Goal: Information Seeking & Learning: Learn about a topic

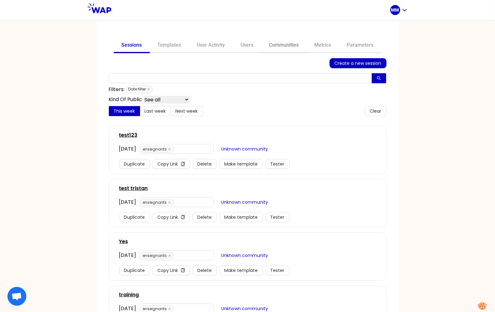
drag, startPoint x: 277, startPoint y: 44, endPoint x: 272, endPoint y: 51, distance: 8.1
click at [277, 44] on link "Communities" at bounding box center [284, 45] width 45 height 15
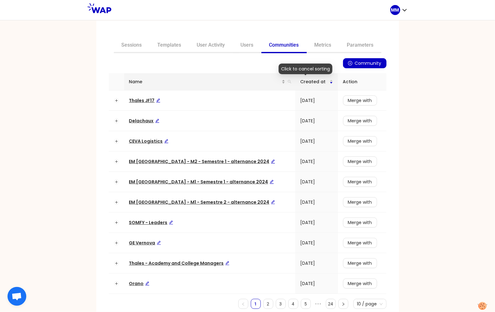
click at [210, 81] on span "Name" at bounding box center [205, 81] width 153 height 7
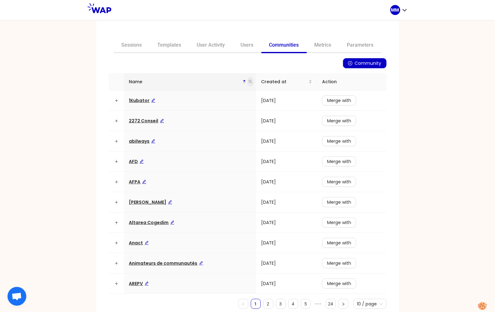
click at [249, 80] on icon "search" at bounding box center [251, 82] width 4 height 4
type input "op"
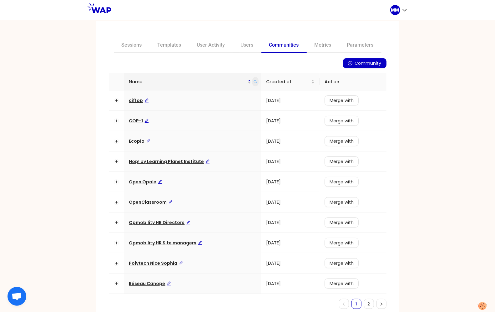
click at [254, 80] on icon "search" at bounding box center [256, 82] width 4 height 4
click at [213, 95] on input "op" at bounding box center [223, 95] width 59 height 10
click at [169, 241] on span "Opmobility HR Site managers" at bounding box center [165, 243] width 73 height 6
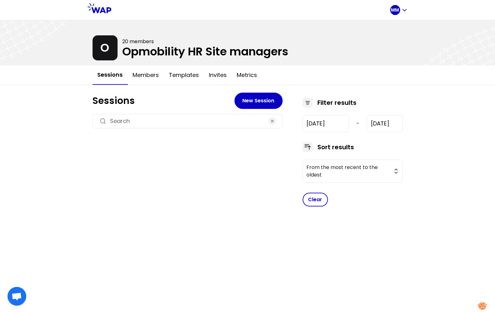
type input "2024-10-24"
type input "2025-9-18"
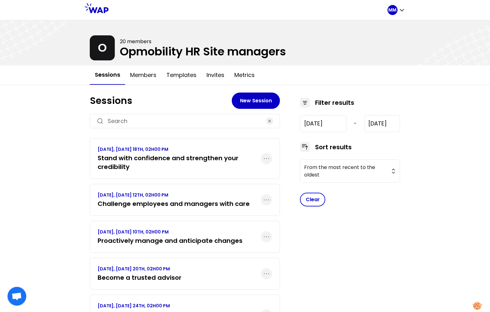
click at [159, 159] on h3 "Stand with confidence and strengthen your credibility" at bounding box center [179, 163] width 163 height 18
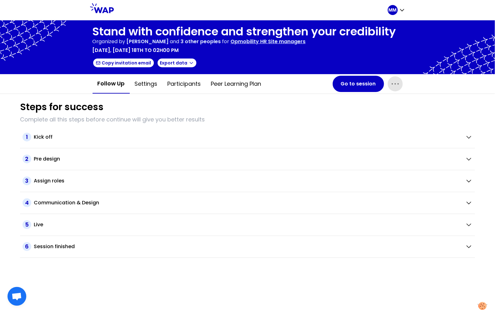
click at [390, 83] on span "button" at bounding box center [395, 83] width 15 height 15
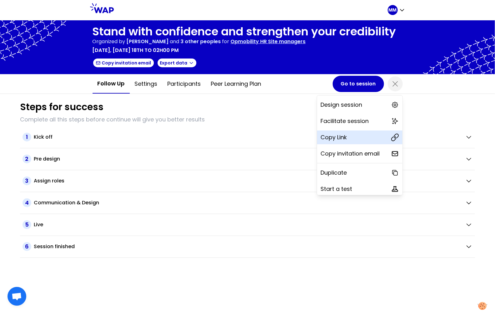
click at [338, 142] on div "Copy Link" at bounding box center [359, 137] width 85 height 14
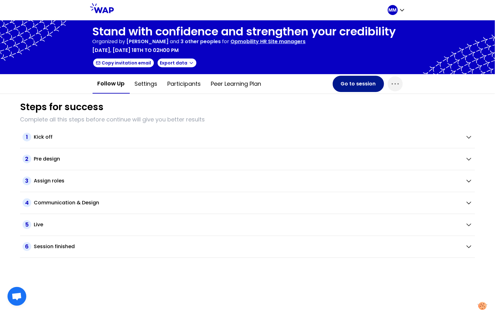
click at [347, 84] on button "Go to session" at bounding box center [358, 84] width 51 height 16
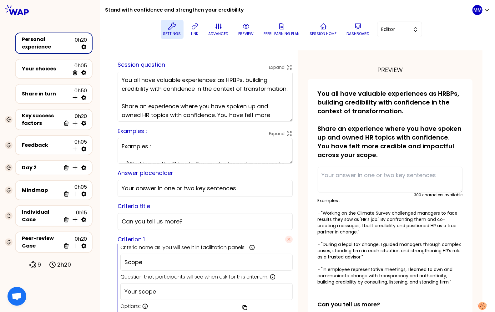
click at [170, 32] on p "Settings" at bounding box center [172, 33] width 18 height 5
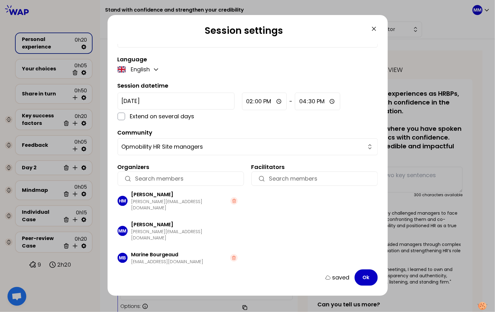
scroll to position [37, 0]
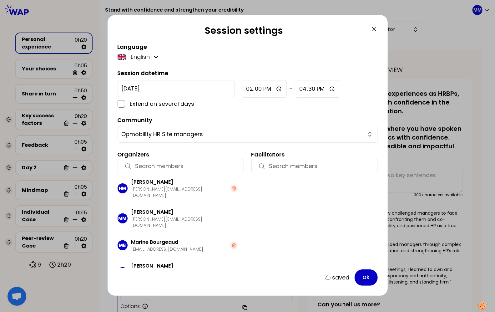
click at [374, 27] on icon at bounding box center [374, 29] width 8 height 8
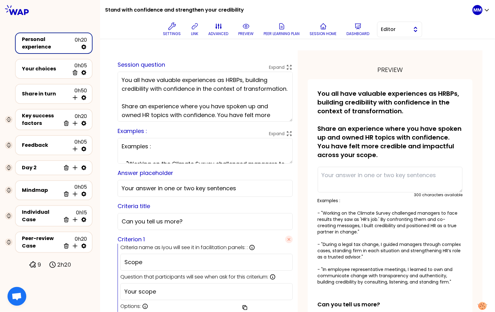
click at [394, 29] on span "Editor" at bounding box center [395, 30] width 28 height 8
click at [393, 56] on span "Facilitator" at bounding box center [403, 55] width 27 height 8
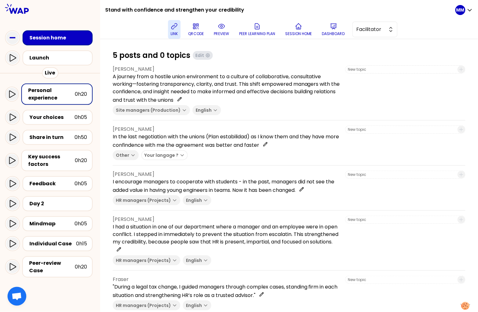
click at [174, 32] on p "link" at bounding box center [174, 33] width 7 height 5
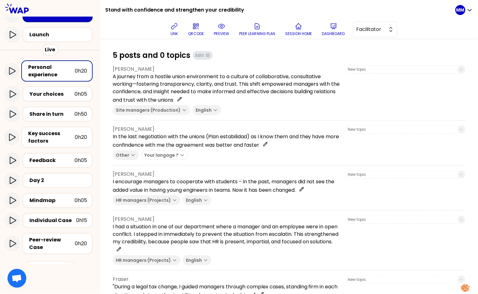
scroll to position [27, 0]
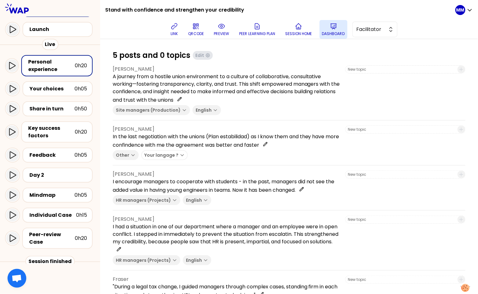
click at [332, 28] on button "Dashboard" at bounding box center [333, 29] width 28 height 19
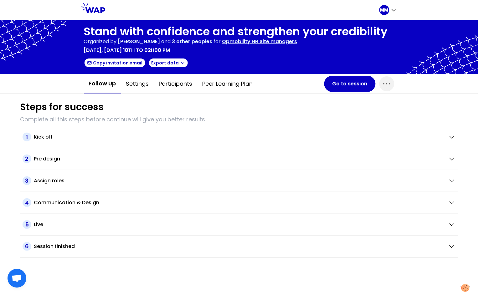
click at [246, 43] on p "Opmobility HR Site managers" at bounding box center [259, 42] width 75 height 8
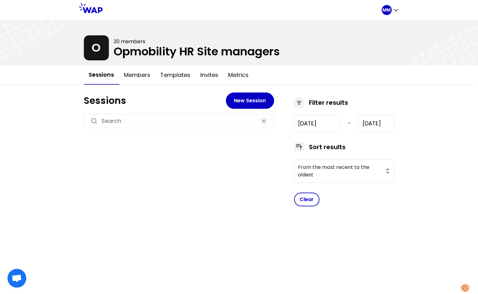
type input "2024-10-24"
type input "2025-9-18"
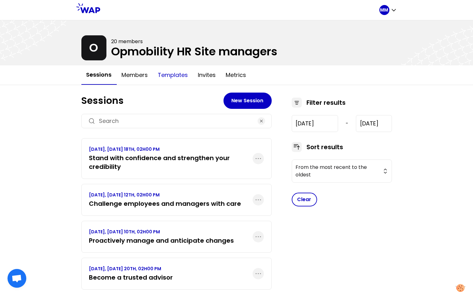
click at [170, 76] on button "Templates" at bounding box center [173, 75] width 40 height 19
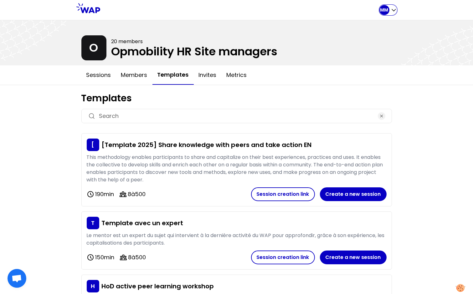
click at [389, 8] on div "MM" at bounding box center [388, 10] width 18 height 10
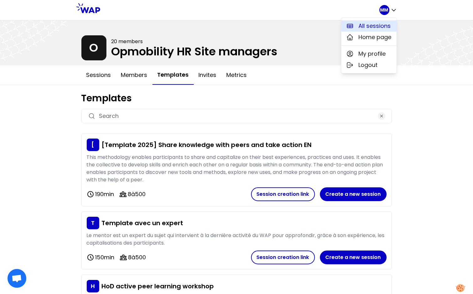
click at [361, 22] on span "All sessions" at bounding box center [374, 26] width 32 height 9
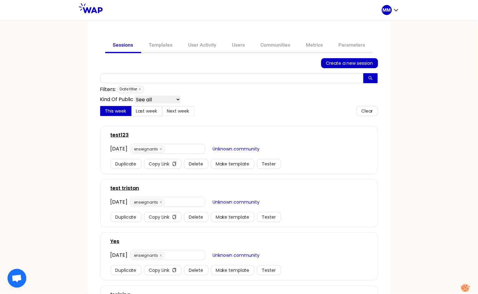
drag, startPoint x: 273, startPoint y: 44, endPoint x: 262, endPoint y: 58, distance: 17.1
click at [273, 44] on link "Communities" at bounding box center [275, 45] width 45 height 15
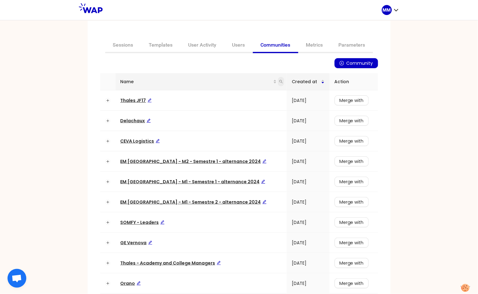
click at [278, 81] on span at bounding box center [281, 81] width 6 height 9
type input "hr"
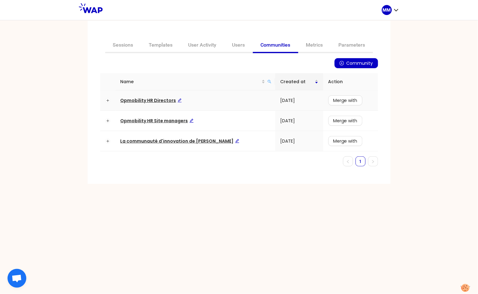
click at [159, 99] on span "Opmobility HR Directors" at bounding box center [150, 100] width 61 height 6
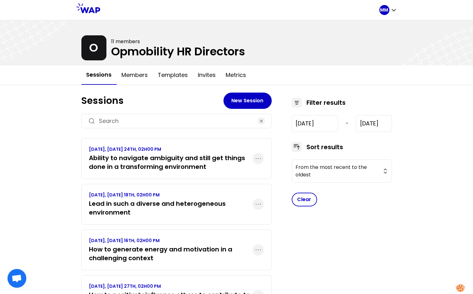
click at [146, 159] on h3 "Ability to navigate ambiguity and still get things done in a transforming envir…" at bounding box center [170, 163] width 163 height 18
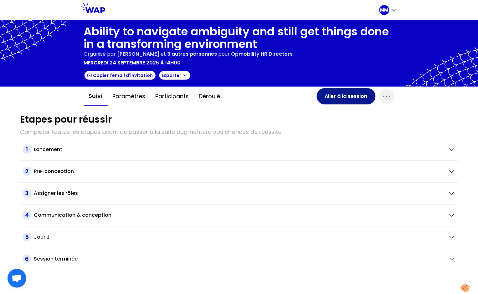
click at [338, 96] on button "Aller à la session" at bounding box center [346, 96] width 59 height 16
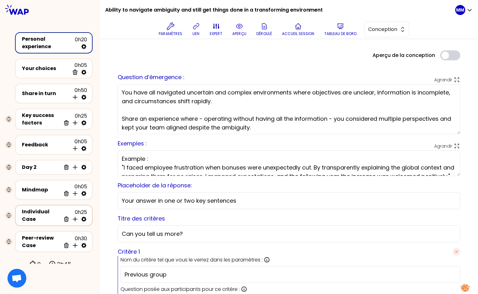
click at [39, 211] on div "Individual Case" at bounding box center [41, 215] width 39 height 15
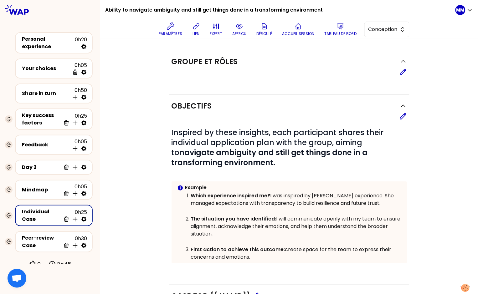
click at [108, 162] on div "Groupe et rôles Editer Objectifs Editer # Inspired by these insights, each part…" at bounding box center [289, 230] width 378 height 382
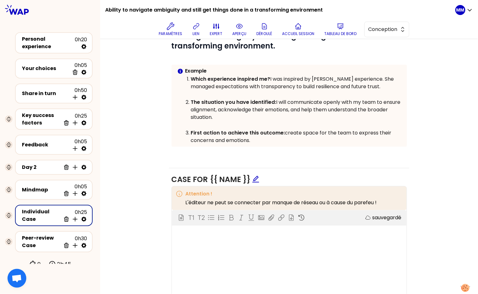
scroll to position [164, 0]
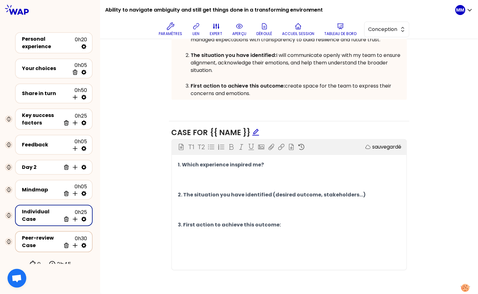
click at [37, 238] on div "Peer-review Case" at bounding box center [41, 241] width 39 height 15
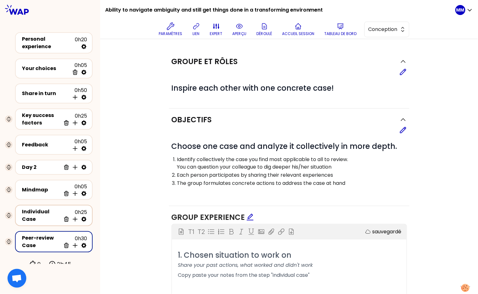
click at [27, 211] on div "Individual Case" at bounding box center [41, 215] width 39 height 15
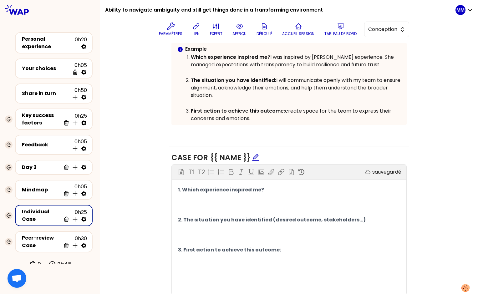
scroll to position [122, 0]
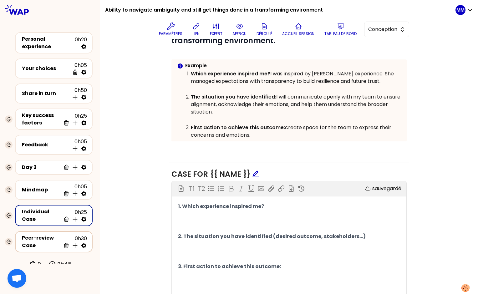
click at [36, 238] on div "Peer-review Case" at bounding box center [41, 241] width 39 height 15
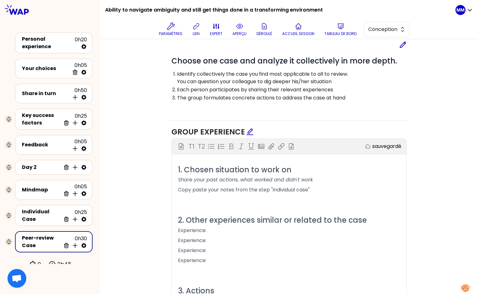
scroll to position [87, 0]
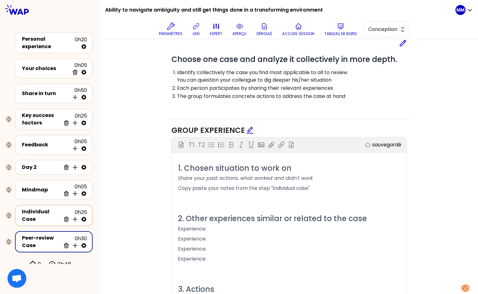
click at [35, 213] on div "Individual Case" at bounding box center [41, 215] width 39 height 15
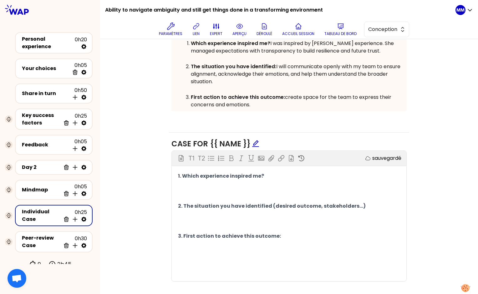
scroll to position [158, 0]
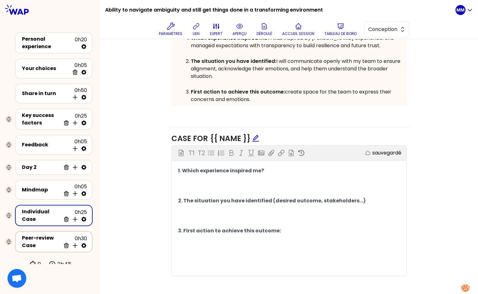
click at [29, 236] on div "Peer-review Case" at bounding box center [41, 241] width 39 height 15
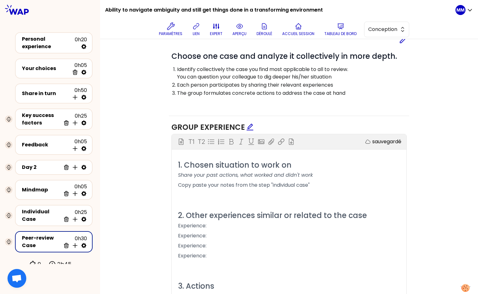
scroll to position [93, 0]
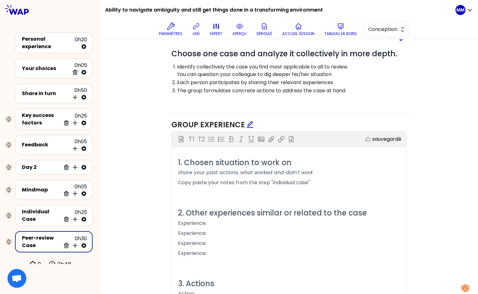
click at [226, 223] on p "Experience:" at bounding box center [289, 223] width 222 height 10
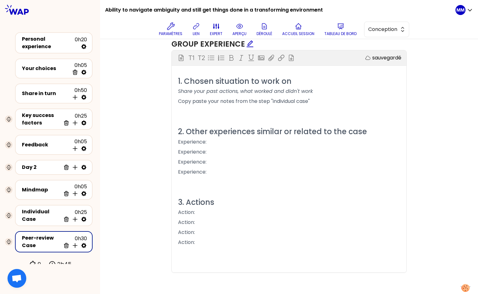
scroll to position [175, 0]
click at [212, 211] on p "Action:" at bounding box center [289, 211] width 222 height 10
click at [46, 212] on div "Individual Case" at bounding box center [41, 215] width 39 height 15
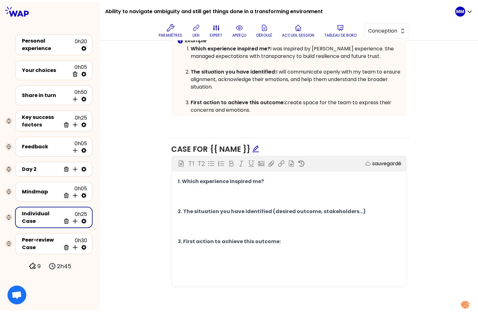
scroll to position [146, 0]
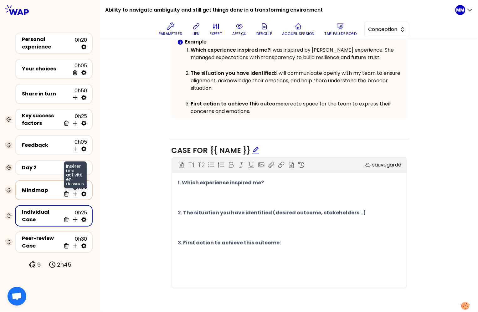
click at [75, 192] on icon at bounding box center [75, 194] width 4 height 4
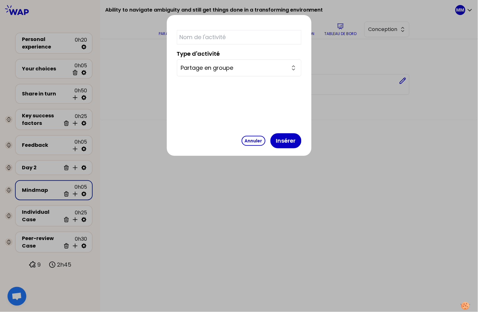
click at [236, 39] on input "text" at bounding box center [239, 37] width 125 height 14
type input "T"
paste input "Theoretical input"
type input "Theoretical input"
click at [221, 68] on input "Partage en groupe" at bounding box center [235, 68] width 109 height 9
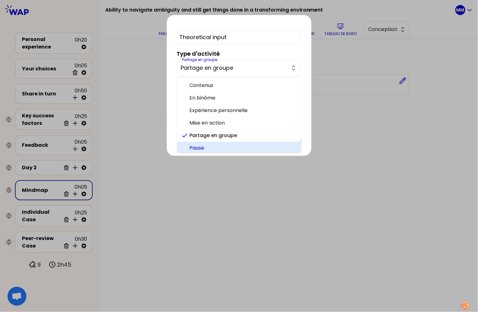
click at [229, 148] on span "Pause" at bounding box center [243, 148] width 106 height 8
type input "Pause"
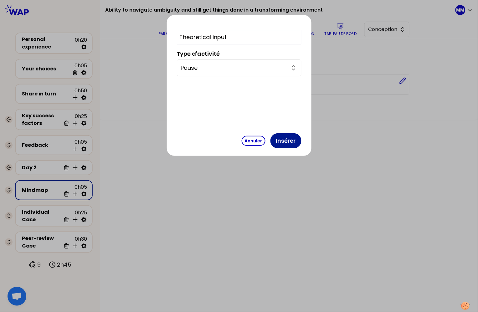
click at [270, 138] on button "Insérer" at bounding box center [285, 140] width 31 height 15
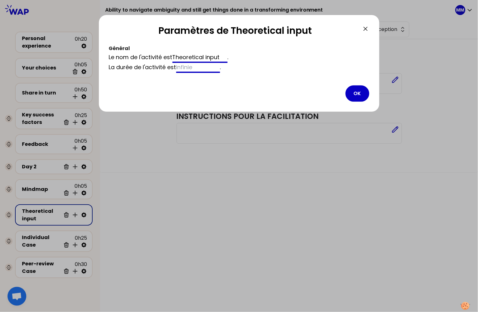
click at [210, 71] on input at bounding box center [198, 68] width 44 height 10
type input "15"
click at [355, 93] on button "OK" at bounding box center [357, 93] width 24 height 16
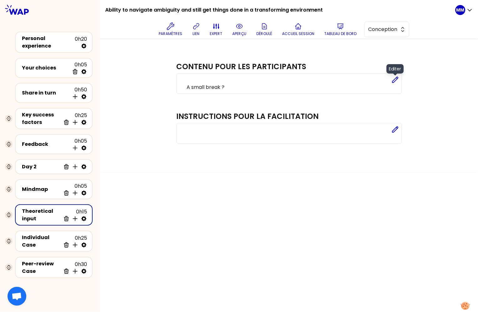
click at [394, 81] on icon at bounding box center [395, 80] width 8 height 8
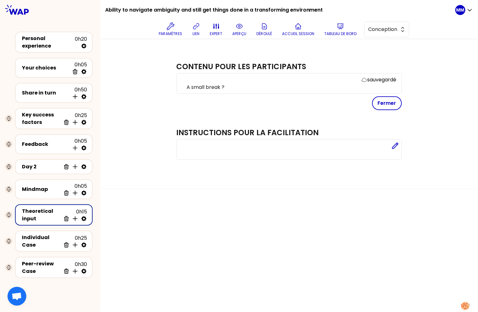
click at [334, 87] on p "A small break ?" at bounding box center [292, 88] width 210 height 8
click at [395, 100] on button "Fermer" at bounding box center [387, 103] width 30 height 14
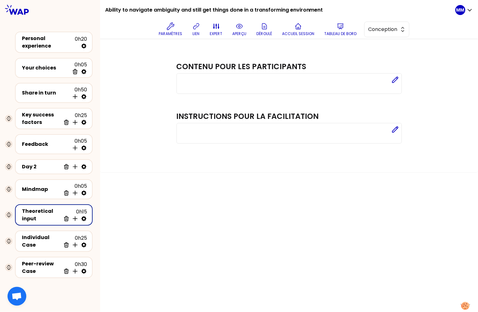
scroll to position [6, 0]
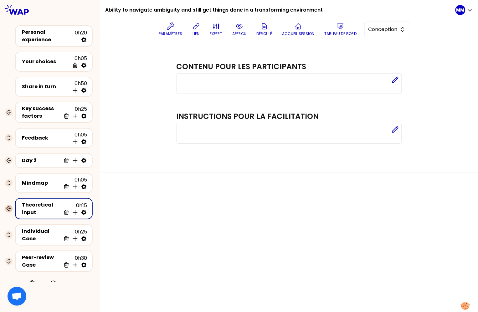
drag, startPoint x: 11, startPoint y: 204, endPoint x: 8, endPoint y: 204, distance: 3.1
click at [11, 206] on icon at bounding box center [8, 208] width 5 height 5
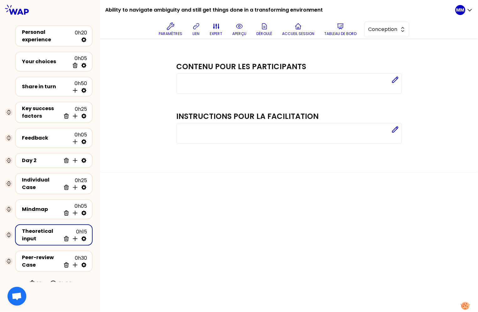
click at [153, 210] on div "Contenu pour les participants Editer Instructions pour la facilitation Editer" at bounding box center [289, 175] width 378 height 273
click at [161, 201] on div "Contenu pour les participants Editer Instructions pour la facilitation Editer" at bounding box center [289, 175] width 378 height 273
click at [165, 206] on div "Contenu pour les participants Editer Instructions pour la facilitation Editer" at bounding box center [289, 175] width 378 height 273
drag, startPoint x: 143, startPoint y: 11, endPoint x: 134, endPoint y: 10, distance: 9.7
click at [143, 11] on h1 "Ability to navigate ambiguity and still get things done in a transforming envir…" at bounding box center [214, 10] width 218 height 20
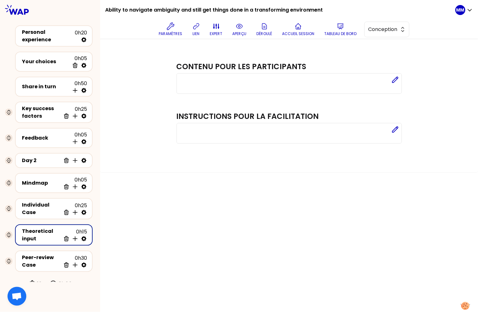
drag, startPoint x: 135, startPoint y: 9, endPoint x: 196, endPoint y: 9, distance: 60.7
click at [196, 9] on h1 "Ability to navigate ambiguity and still get things done in a transforming envir…" at bounding box center [214, 10] width 218 height 20
drag, startPoint x: 305, startPoint y: 9, endPoint x: 134, endPoint y: 8, distance: 170.8
click at [134, 8] on div "Ability to navigate ambiguity and still get things done in a transforming envir…" at bounding box center [280, 19] width 350 height 39
copy h1 "navigate ambiguity and still get things done in a transforming environment"
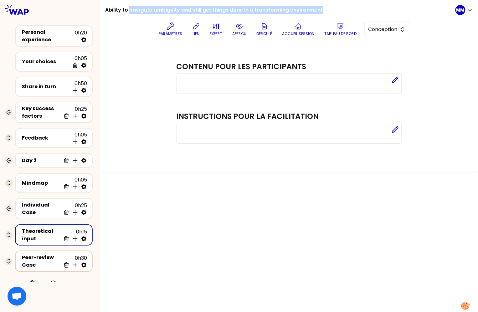
click at [84, 262] on icon at bounding box center [83, 264] width 5 height 5
select select "same_as"
select select "share"
select select "false"
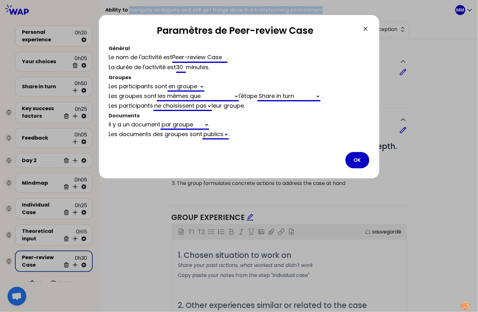
click at [194, 56] on input "Peer-review Case" at bounding box center [199, 58] width 55 height 10
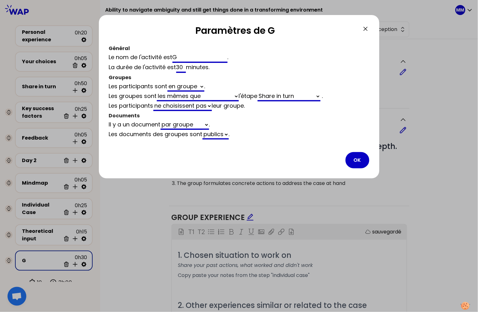
scroll to position [5, 0]
type input "Grou"
select select "same_as"
select select "share"
select select "false"
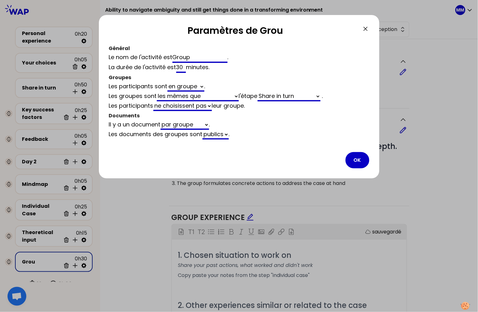
type input "Group"
select select "same_as"
select select "share"
select select "false"
type input "Group pr"
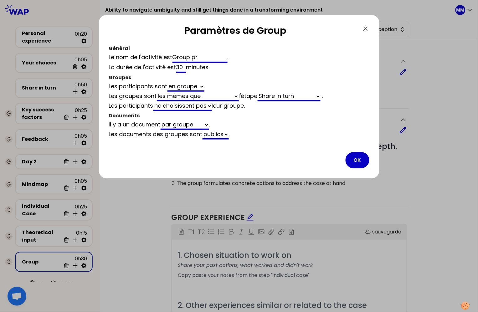
select select "same_as"
select select "share"
select select "false"
type input "Group prac"
select select "same_as"
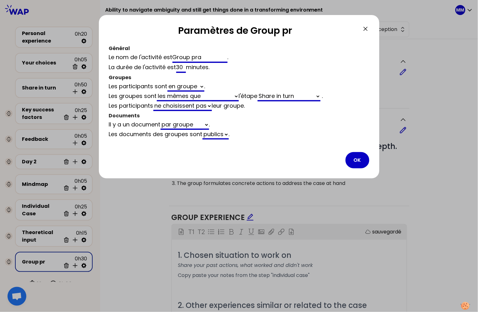
select select "share"
select select "false"
type input "Group practi"
select select "same_as"
select select "share"
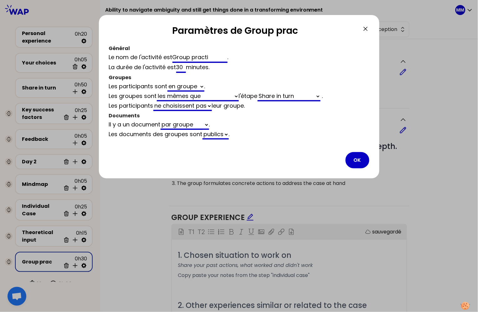
select select "false"
type input "Group practice"
select select "same_as"
select select "share"
select select "false"
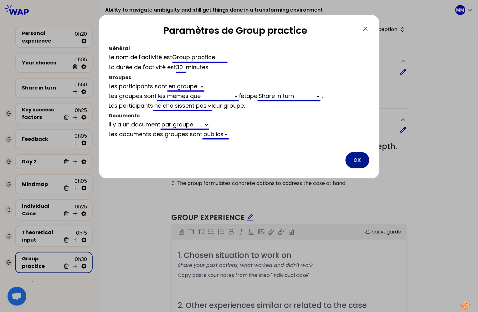
type input "Group practice"
click at [356, 157] on button "OK" at bounding box center [357, 160] width 24 height 16
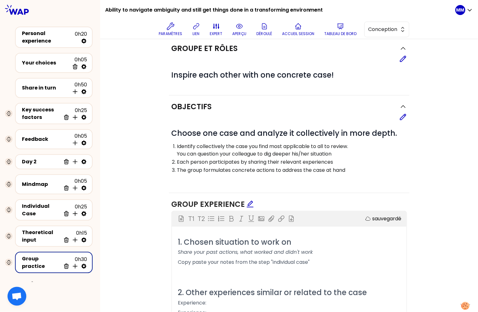
scroll to position [13, 0]
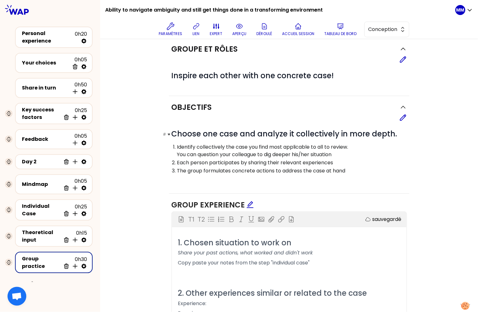
drag, startPoint x: 404, startPoint y: 118, endPoint x: 352, endPoint y: 143, distance: 57.8
click at [404, 118] on icon at bounding box center [403, 118] width 8 height 8
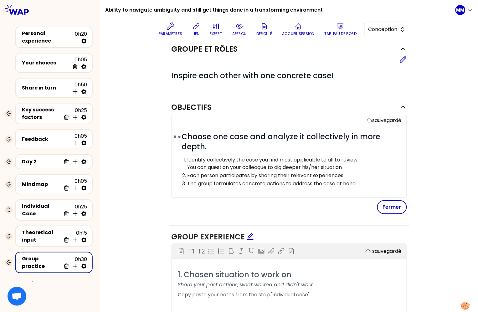
click at [338, 150] on h1 "# Choose one case and analyze it collectively in more depth." at bounding box center [292, 142] width 220 height 20
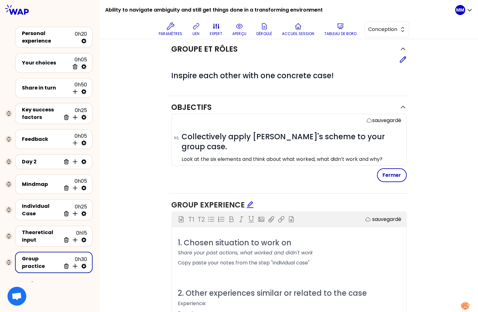
drag, startPoint x: 335, startPoint y: 173, endPoint x: 342, endPoint y: 171, distance: 7.1
click at [335, 173] on div "Objectifs sauvegardé # Collectively apply Philippe's scheme to your group case.…" at bounding box center [289, 145] width 240 height 98
click at [391, 168] on button "Fermer" at bounding box center [392, 175] width 30 height 14
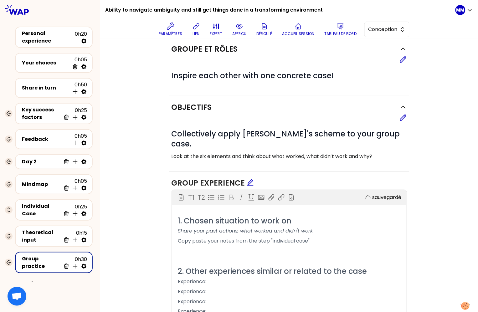
click at [307, 237] on span "Copy paste your notes from the step "individual case"" at bounding box center [244, 240] width 132 height 7
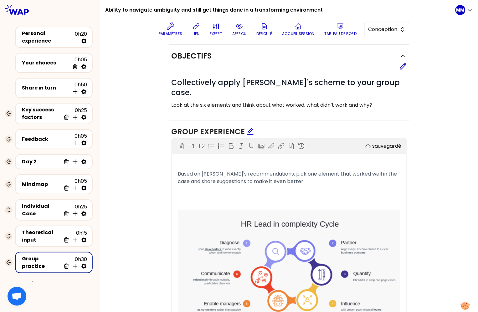
click at [249, 128] on icon "edit" at bounding box center [250, 131] width 7 height 7
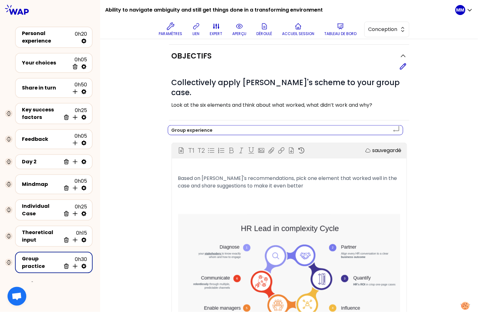
type textarea "The group's application"
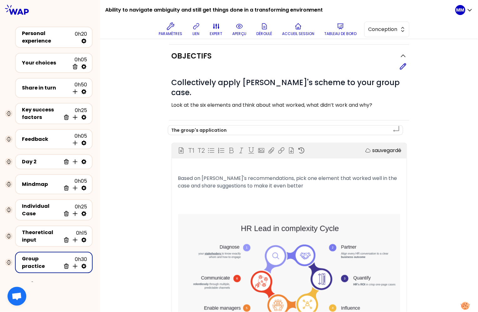
click at [276, 189] on div "﻿ Based on Philippe's recommendations, pick one element that worked well in the…" at bounding box center [289, 288] width 222 height 250
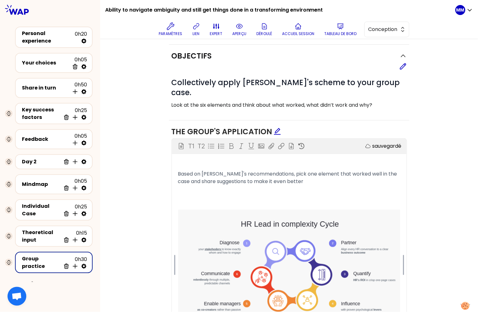
click at [241, 221] on img at bounding box center [289, 265] width 222 height 111
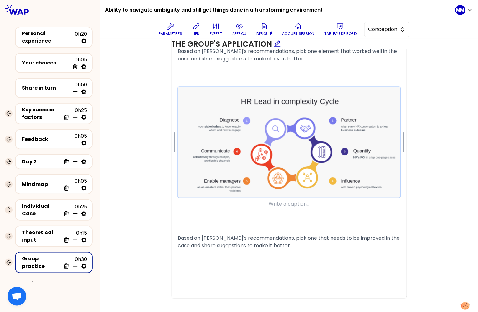
scroll to position [58, 0]
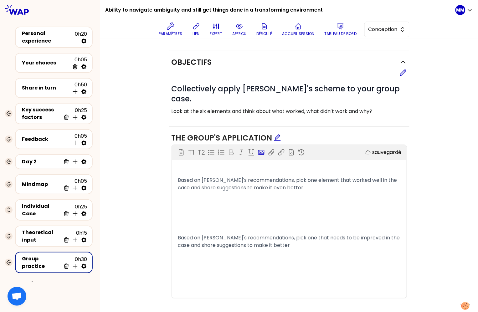
click at [261, 149] on icon at bounding box center [261, 152] width 6 height 6
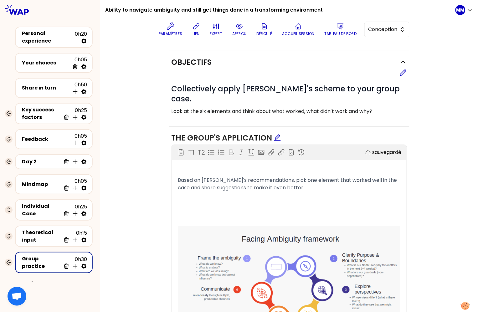
click at [254, 203] on p "﻿" at bounding box center [289, 208] width 222 height 10
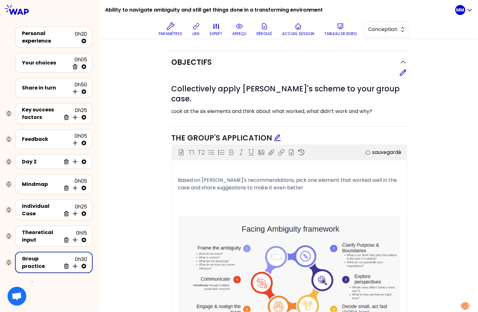
click at [322, 178] on p "Based on Philippe's recommendations, pick one element that worked well in the c…" at bounding box center [289, 184] width 222 height 18
click at [316, 177] on p "Based on Philippe's recommendations, pick one element that worked well in the c…" at bounding box center [289, 184] width 222 height 18
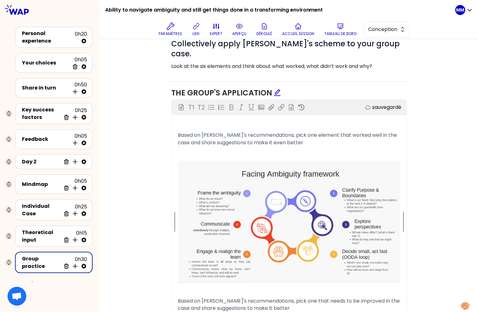
scroll to position [166, 0]
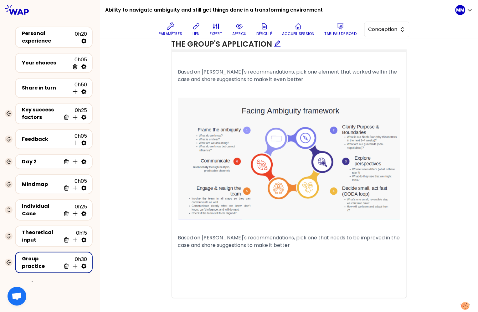
click at [292, 250] on p "﻿" at bounding box center [289, 255] width 222 height 10
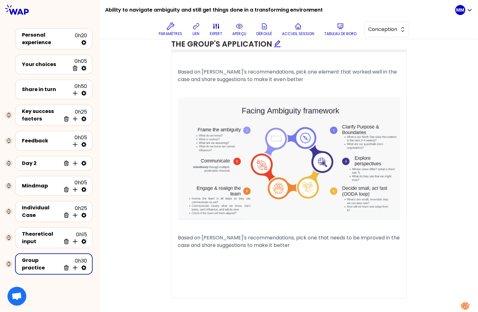
scroll to position [5, 0]
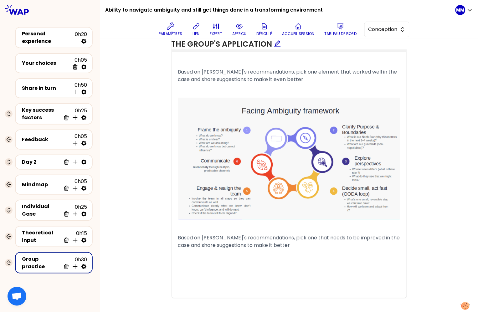
drag, startPoint x: 199, startPoint y: 31, endPoint x: 186, endPoint y: 36, distance: 14.1
click at [199, 31] on p "lien" at bounding box center [196, 33] width 7 height 5
click at [41, 231] on div "Theoretical input" at bounding box center [41, 236] width 39 height 15
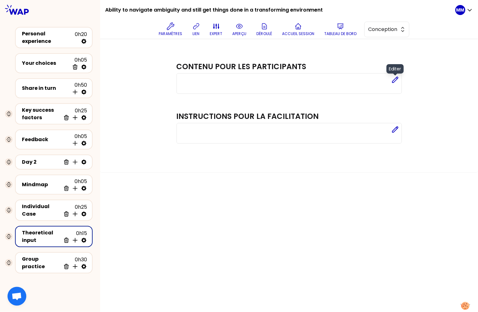
click at [394, 82] on icon at bounding box center [395, 80] width 8 height 8
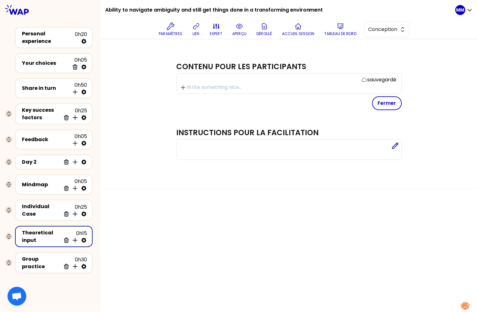
click at [307, 87] on p at bounding box center [292, 88] width 210 height 8
click at [186, 88] on icon "button" at bounding box center [182, 87] width 9 height 9
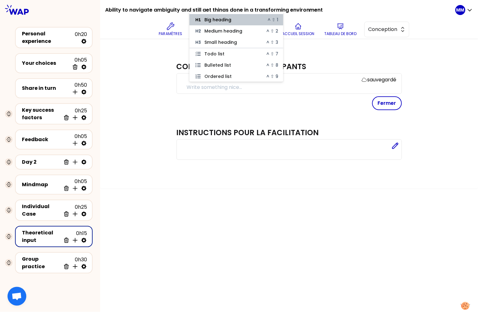
click at [215, 89] on p at bounding box center [292, 88] width 210 height 8
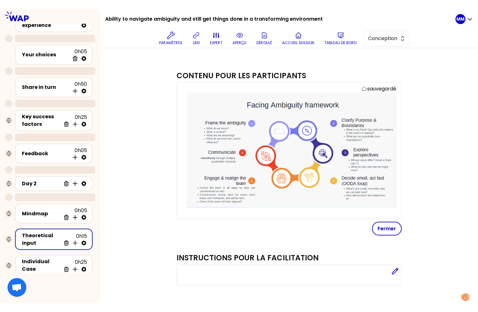
scroll to position [25, 0]
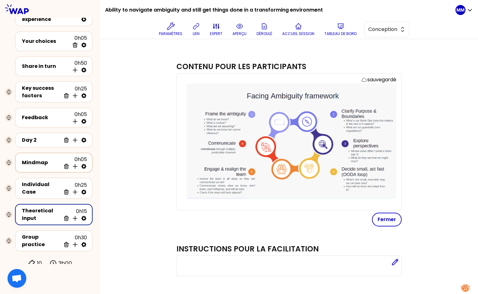
click at [35, 160] on div "Mindmap" at bounding box center [41, 163] width 39 height 8
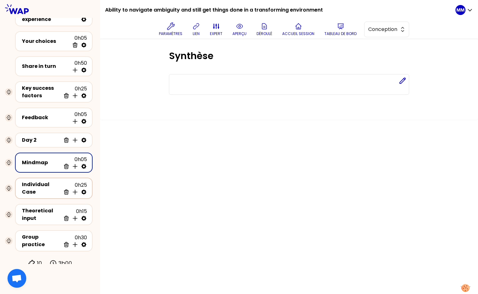
click at [32, 185] on div "Individual Case" at bounding box center [41, 188] width 39 height 15
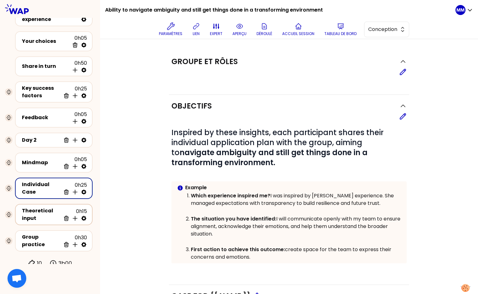
click at [38, 213] on div "Theoretical input" at bounding box center [41, 214] width 39 height 15
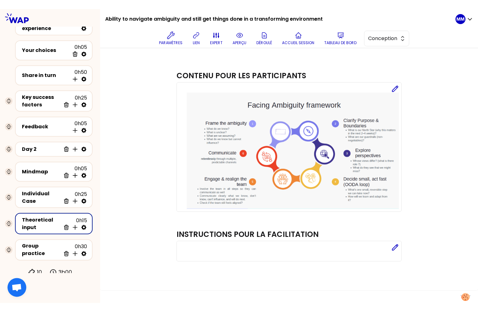
scroll to position [5, 0]
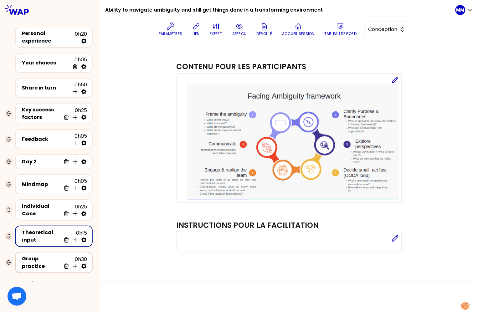
click at [40, 258] on div "Group practice" at bounding box center [41, 262] width 39 height 15
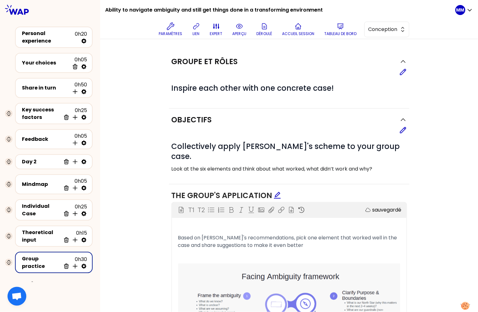
click at [250, 165] on p "Look at the six elements and think about what worked, what didn’t work and why?" at bounding box center [288, 169] width 235 height 8
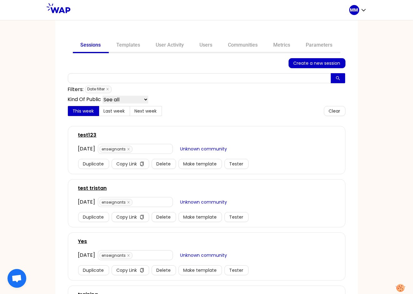
drag, startPoint x: 44, startPoint y: 89, endPoint x: 156, endPoint y: 65, distance: 114.9
click at [44, 89] on div "Sessions Templates User Activity Users Communities Metrics Parameters Create a …" at bounding box center [206, 157] width 413 height 274
drag, startPoint x: 235, startPoint y: 45, endPoint x: 240, endPoint y: 51, distance: 7.8
click at [235, 45] on link "Communities" at bounding box center [243, 45] width 45 height 15
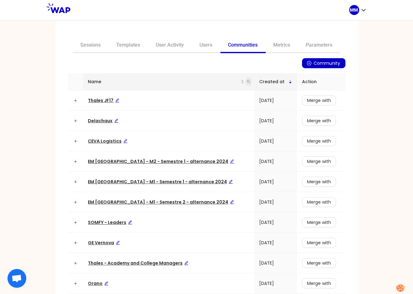
click at [247, 82] on icon "search" at bounding box center [249, 82] width 4 height 4
click at [205, 94] on input "text" at bounding box center [206, 95] width 59 height 10
type input "hr"
click at [192, 109] on button "Search" at bounding box center [191, 106] width 28 height 8
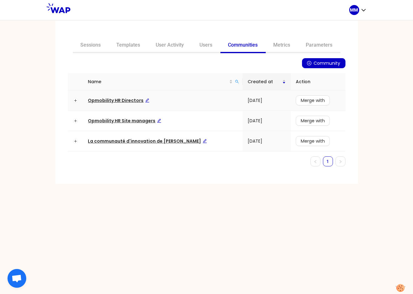
click at [122, 96] on td "Opmobility HR Directors" at bounding box center [163, 100] width 160 height 20
click at [123, 98] on span "Opmobility HR Directors" at bounding box center [118, 100] width 61 height 6
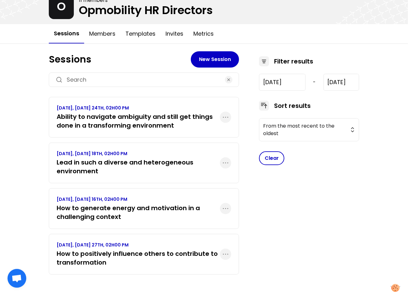
scroll to position [28, 0]
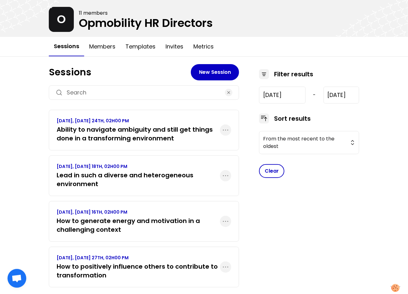
click at [98, 172] on h3 "Lead in such a diverse and heterogeneous environment" at bounding box center [138, 180] width 163 height 18
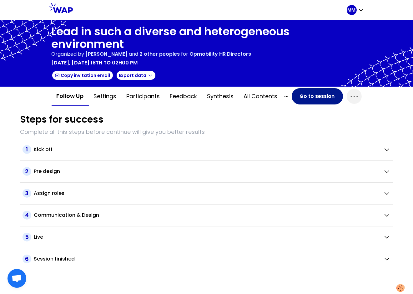
click at [313, 96] on button "Go to session" at bounding box center [317, 96] width 51 height 16
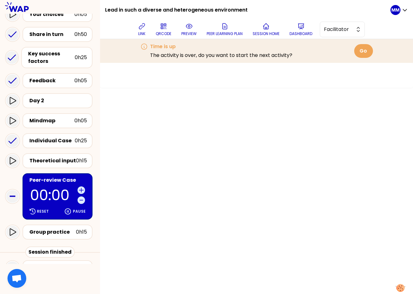
scroll to position [110, 0]
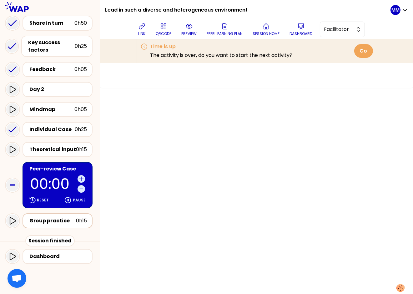
click at [58, 220] on div "Group practice" at bounding box center [52, 221] width 47 height 8
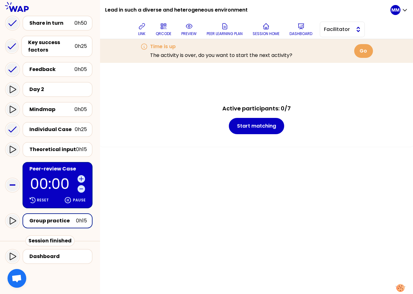
click at [332, 31] on span "Facilitator" at bounding box center [338, 30] width 28 height 8
click at [327, 43] on li "Editor" at bounding box center [342, 45] width 44 height 10
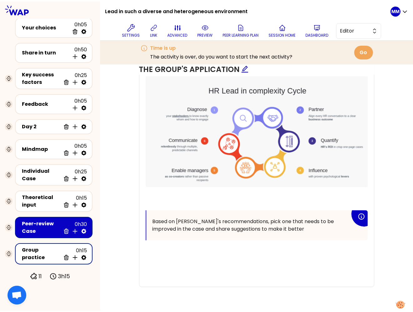
scroll to position [282, 0]
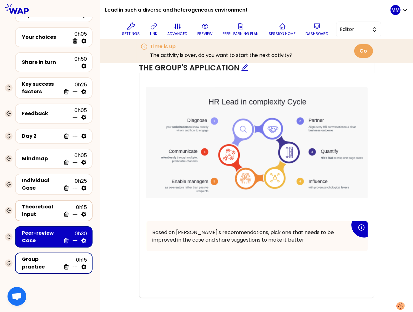
click at [85, 212] on icon at bounding box center [83, 214] width 5 height 5
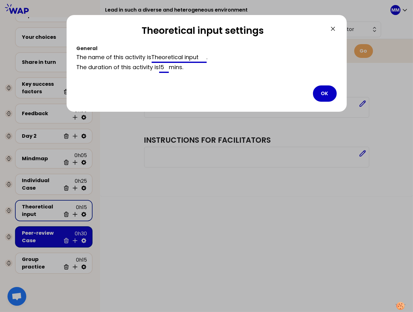
click at [186, 56] on input "Theoretical input" at bounding box center [179, 58] width 55 height 10
click at [324, 92] on button "OK" at bounding box center [325, 93] width 24 height 16
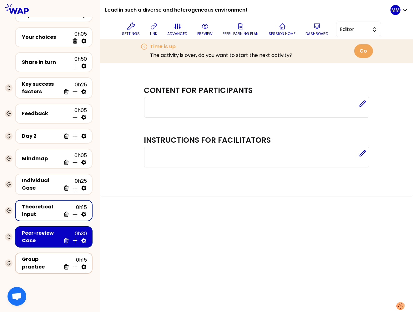
click at [28, 257] on div "Group practice" at bounding box center [41, 263] width 39 height 15
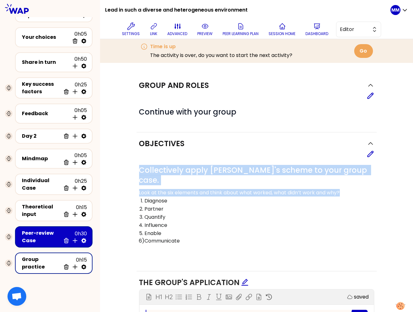
drag, startPoint x: 140, startPoint y: 168, endPoint x: 356, endPoint y: 182, distance: 215.6
click at [359, 181] on div "# Collectively apply Philippe's scheme to your group case. Look at the six elem…" at bounding box center [256, 212] width 235 height 94
copy div "Collectively apply Philippe's scheme to your group case. Look at the six elemen…"
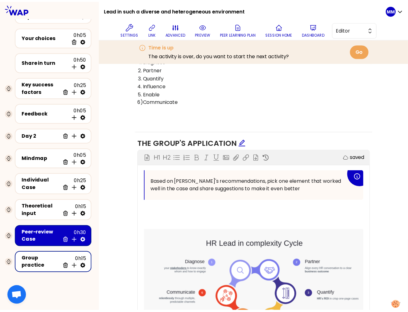
scroll to position [190, 0]
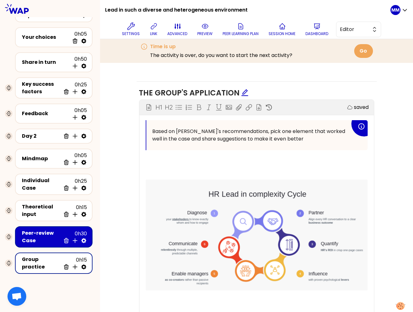
click at [232, 166] on p "﻿" at bounding box center [257, 171] width 222 height 10
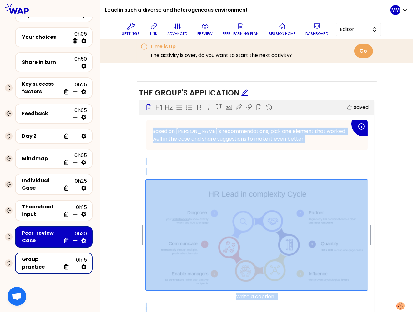
copy div "Based on Philippe's recommendations, pick one element that worked well in the c…"
click at [224, 88] on span "The group's application" at bounding box center [193, 93] width 109 height 10
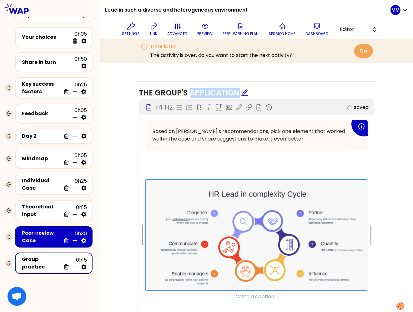
click at [224, 88] on span "The group's application" at bounding box center [193, 93] width 109 height 10
copy div "The group's application Make instruction block H1 H2 Export"
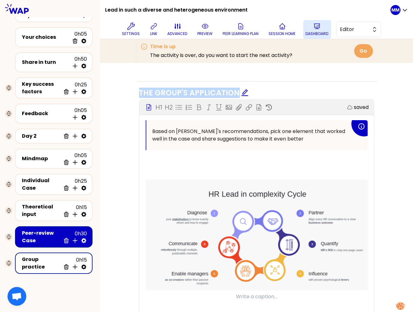
click at [318, 29] on icon at bounding box center [317, 27] width 8 height 8
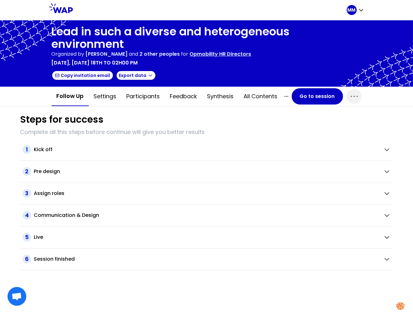
click at [225, 52] on p "Opmobility HR Directors" at bounding box center [221, 54] width 62 height 8
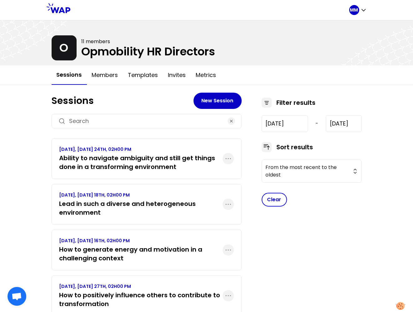
type input "2025-2-27"
type input "2025-9-24"
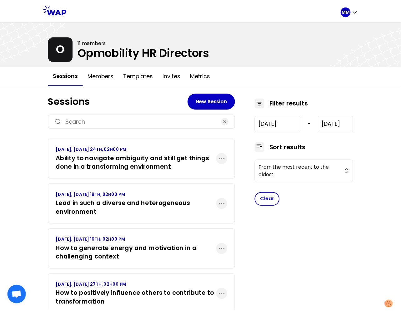
scroll to position [23, 0]
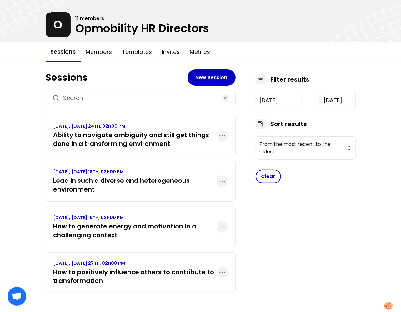
click at [173, 142] on h3 "Ability to navigate ambiguity and still get things done in a transforming envir…" at bounding box center [134, 139] width 163 height 18
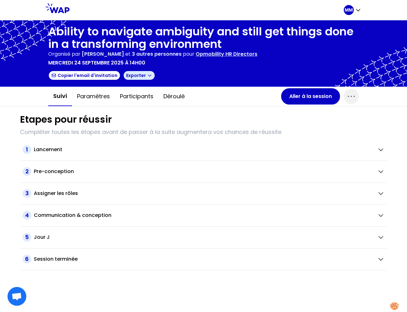
click at [145, 79] on button "Exporter" at bounding box center [139, 75] width 32 height 10
